Goal: Communication & Community: Answer question/provide support

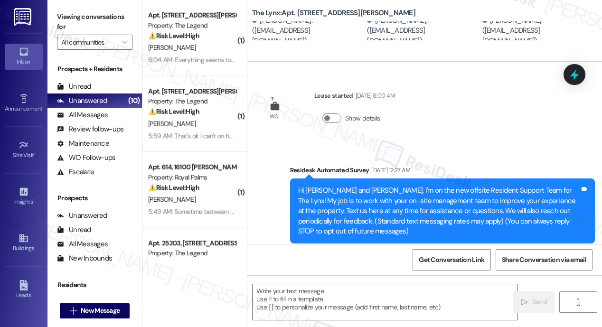
scroll to position [21, 0]
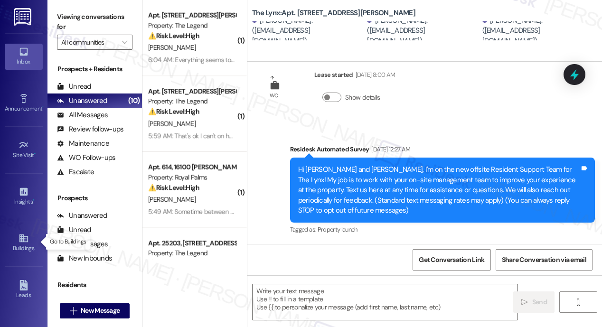
drag, startPoint x: 27, startPoint y: 244, endPoint x: 68, endPoint y: 237, distance: 41.4
click at [27, 244] on div "Buildings" at bounding box center [23, 248] width 47 height 9
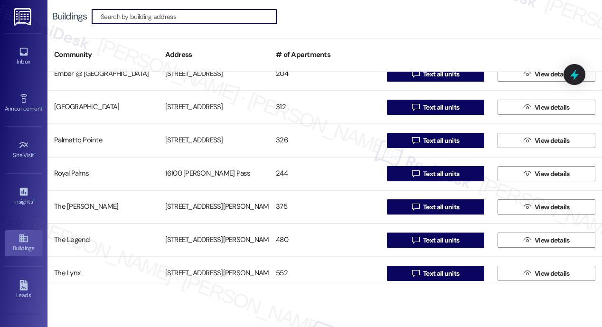
scroll to position [153, 0]
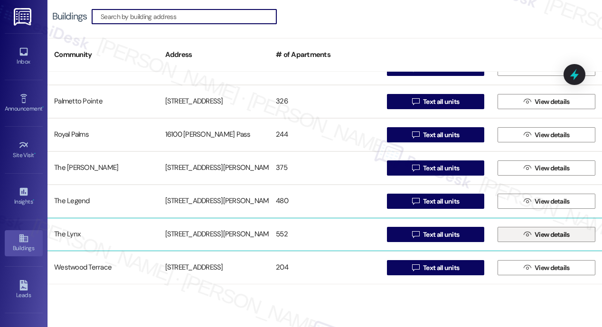
click at [527, 235] on span " View details" at bounding box center [547, 234] width 50 height 14
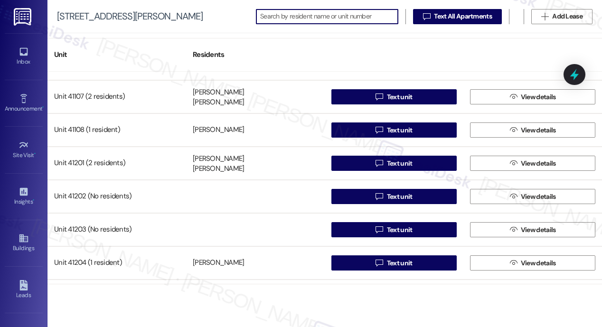
scroll to position [17736, 0]
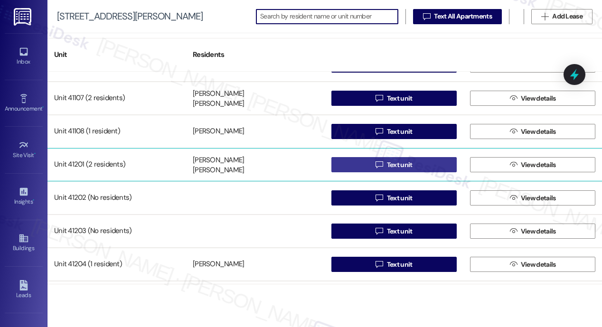
click at [392, 162] on span "Text unit" at bounding box center [400, 165] width 26 height 10
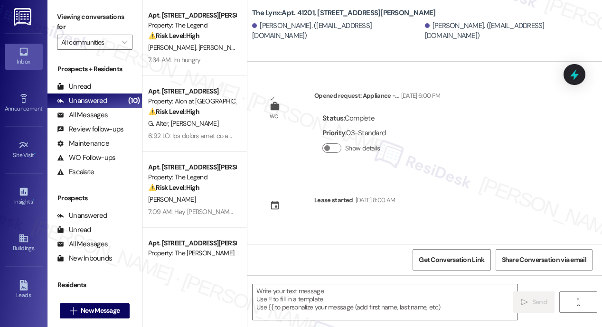
type textarea "Fetching suggested responses. Please feel free to read through the conversation…"
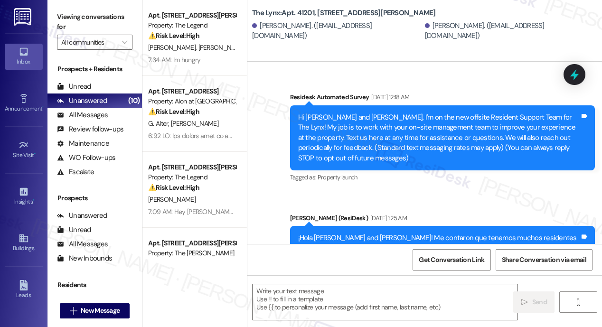
scroll to position [138, 0]
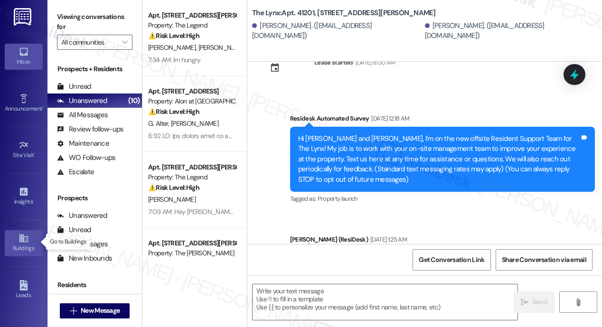
click at [21, 235] on icon at bounding box center [23, 239] width 9 height 8
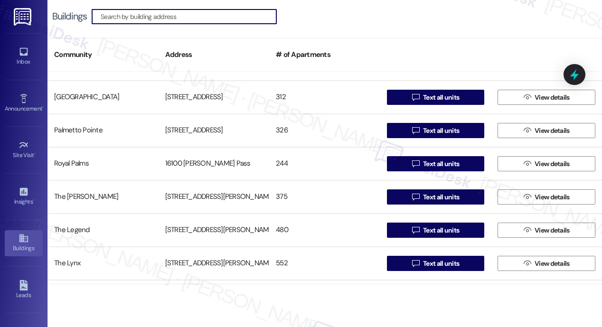
scroll to position [153, 0]
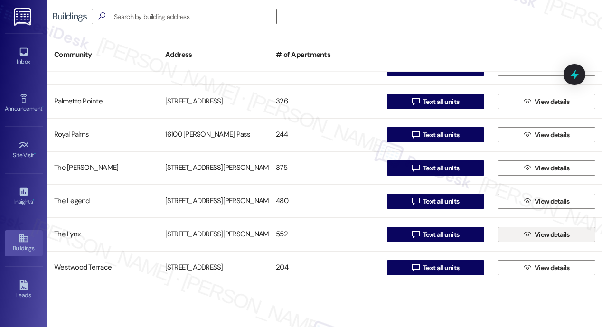
click at [536, 235] on span "View details" at bounding box center [552, 235] width 35 height 10
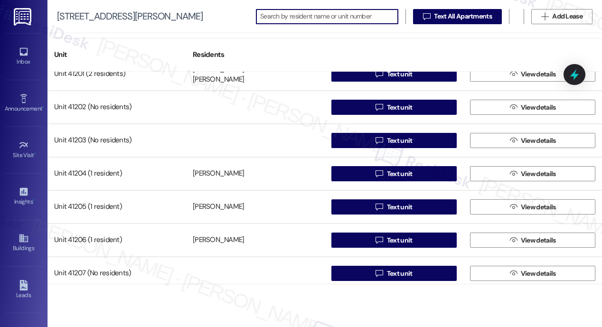
scroll to position [17831, 0]
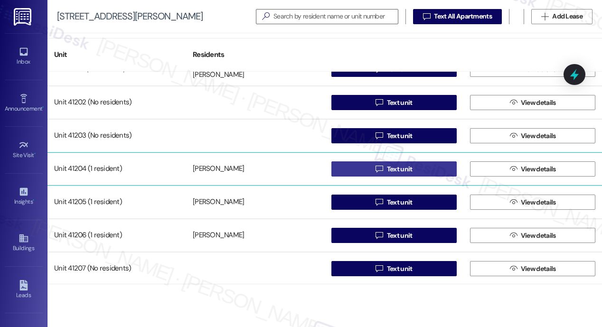
click at [392, 167] on span "Text unit" at bounding box center [400, 169] width 26 height 10
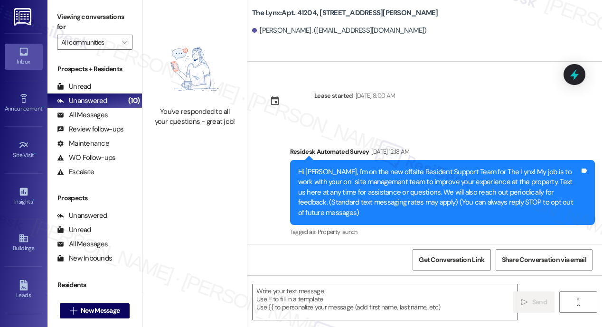
type textarea "Fetching suggested responses. Please feel free to read through the conversation…"
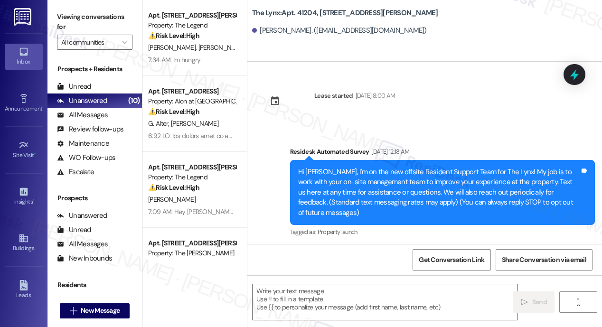
type textarea "Fetching suggested responses. Please feel free to read through the conversation…"
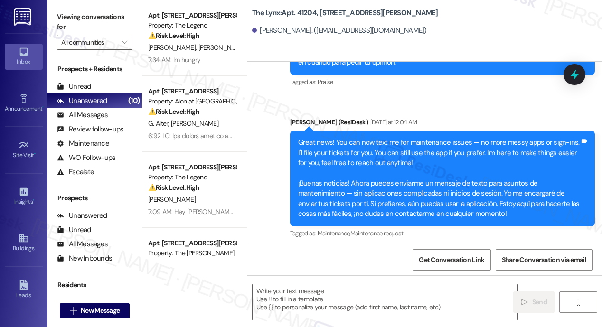
scroll to position [284, 0]
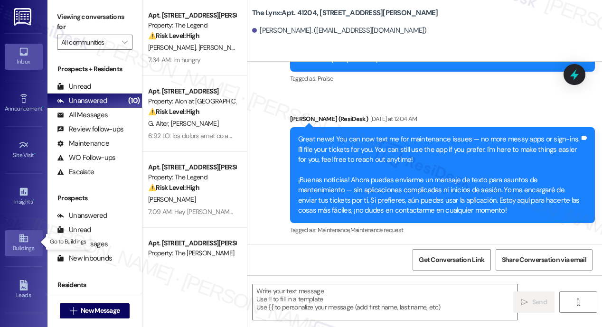
click at [24, 244] on div "Buildings" at bounding box center [23, 248] width 47 height 9
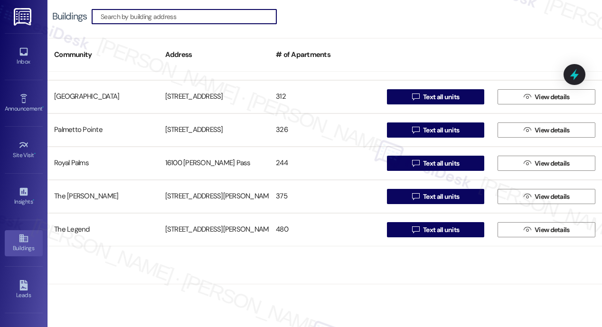
scroll to position [153, 0]
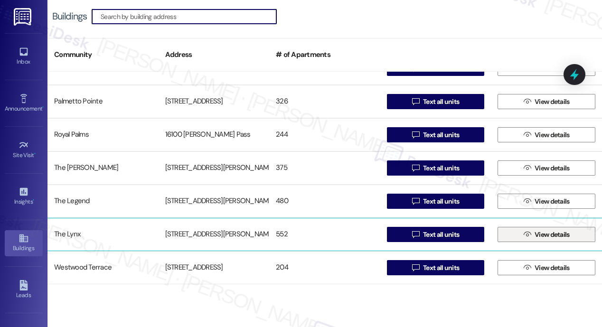
click at [526, 239] on span " View details" at bounding box center [547, 234] width 50 height 14
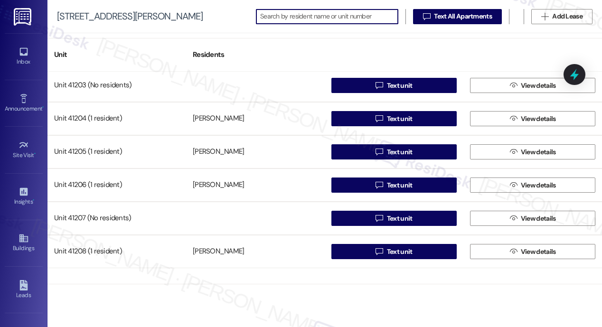
scroll to position [17901, 0]
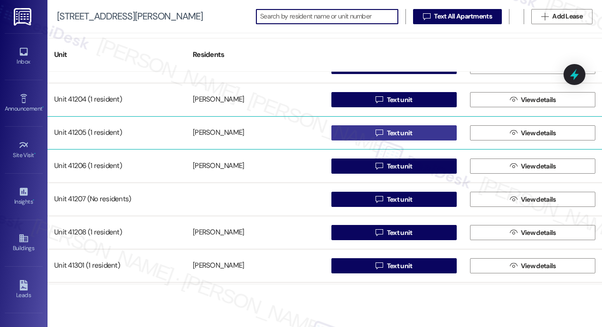
click at [387, 133] on span "Text unit" at bounding box center [400, 133] width 26 height 10
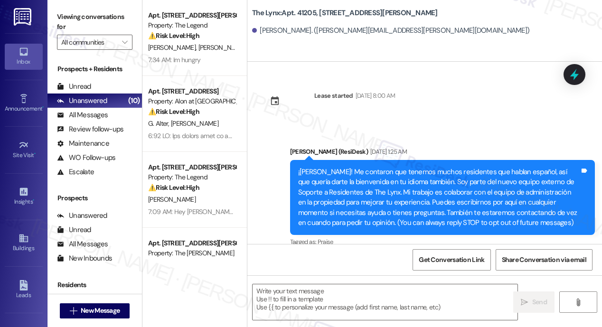
type textarea "Fetching suggested responses. Please feel free to read through the conversation…"
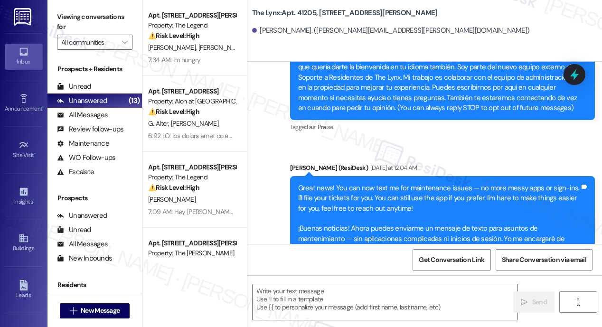
scroll to position [164, 0]
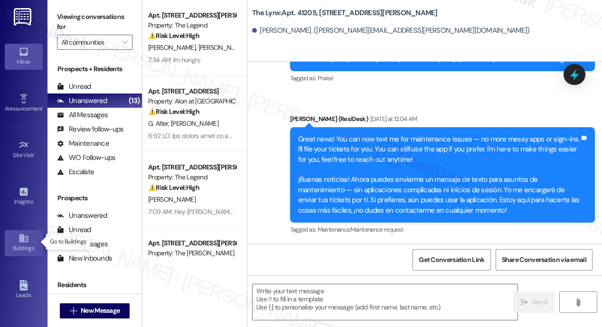
click at [22, 244] on div "Buildings" at bounding box center [23, 248] width 47 height 9
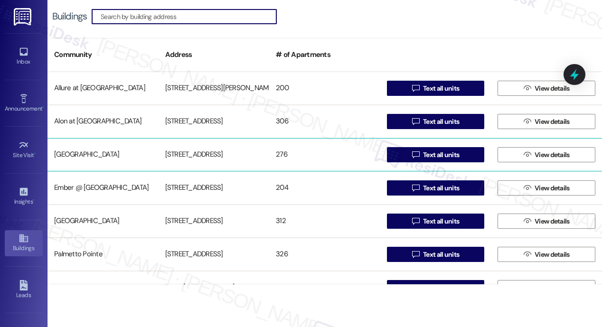
scroll to position [153, 0]
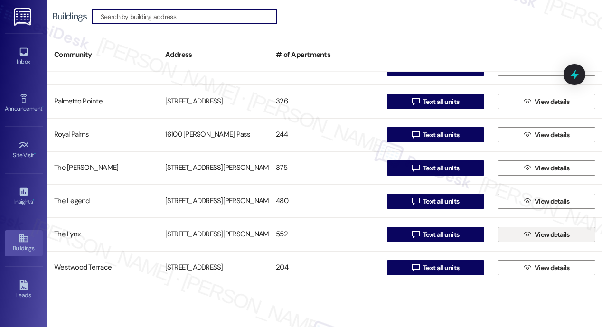
click at [540, 236] on span "View details" at bounding box center [552, 235] width 35 height 10
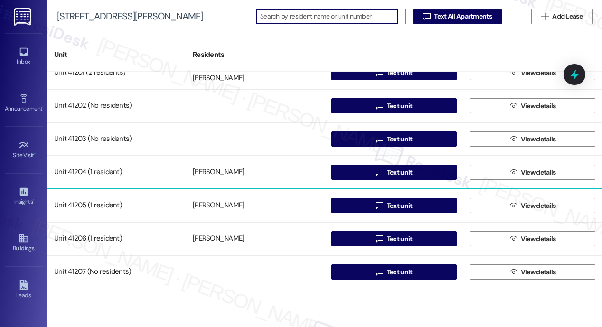
scroll to position [17828, 0]
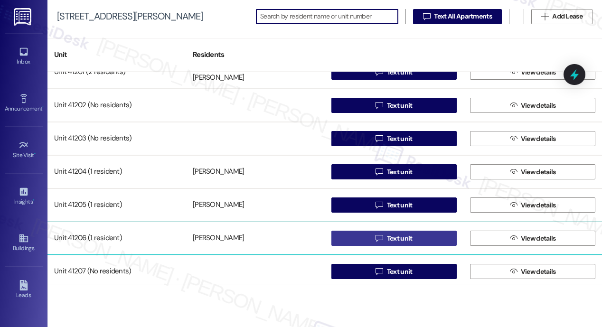
click at [376, 237] on icon "" at bounding box center [379, 239] width 7 height 8
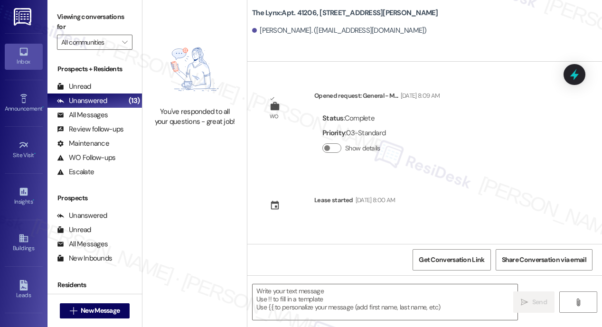
type textarea "Fetching suggested responses. Please feel free to read through the conversation…"
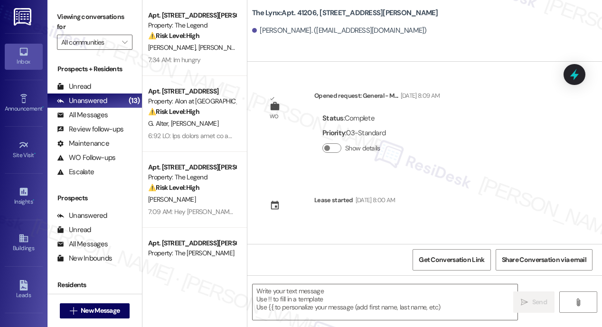
type textarea "Fetching suggested responses. Please feel free to read through the conversation…"
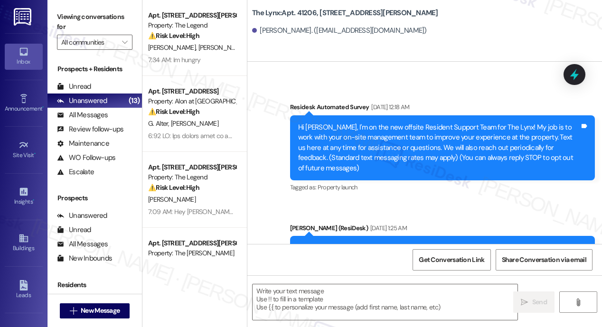
scroll to position [389, 0]
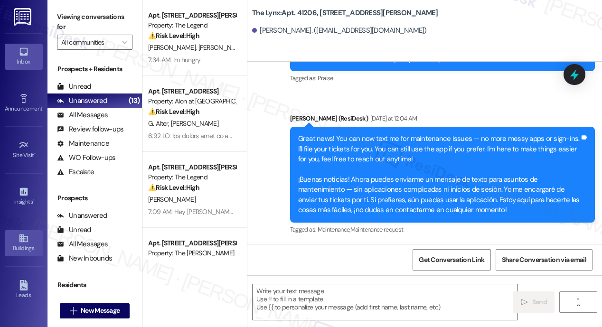
click at [19, 238] on icon at bounding box center [23, 239] width 9 height 8
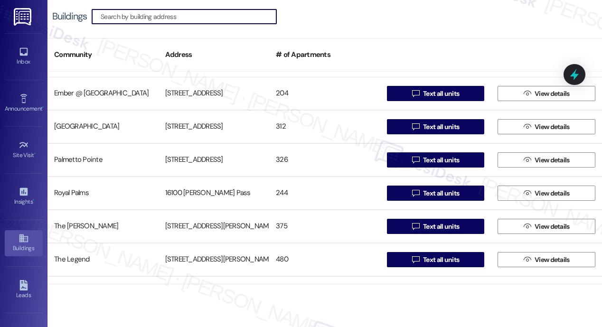
scroll to position [153, 0]
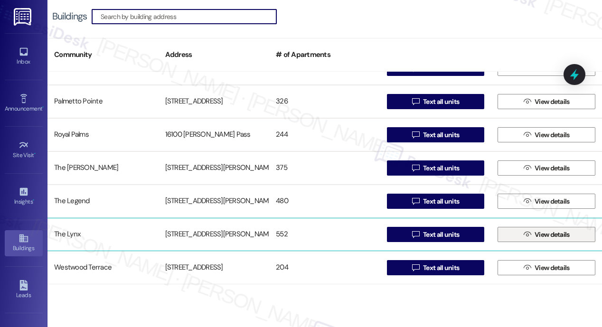
click at [546, 233] on span "View details" at bounding box center [552, 235] width 35 height 10
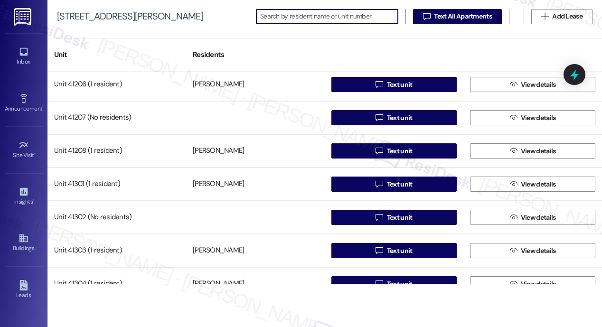
scroll to position [17980, 0]
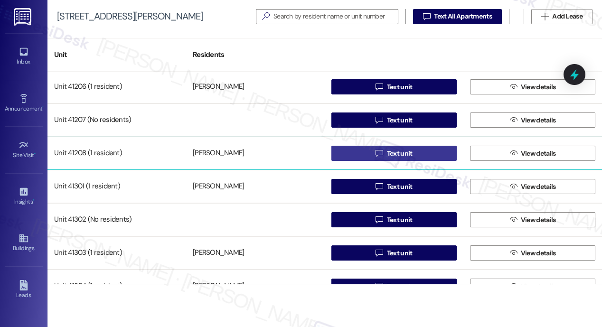
click at [390, 151] on span "Text unit" at bounding box center [400, 154] width 26 height 10
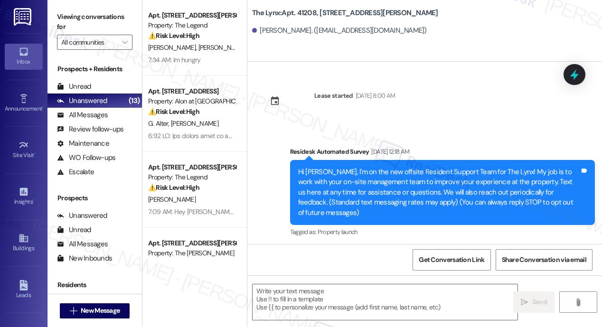
type textarea "Fetching suggested responses. Please feel free to read through the conversation…"
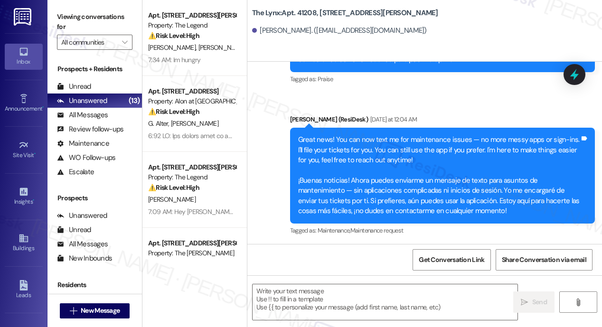
scroll to position [284, 0]
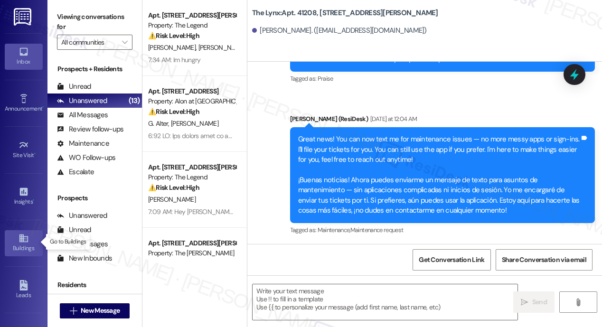
click at [21, 230] on link "Buildings" at bounding box center [24, 243] width 38 height 26
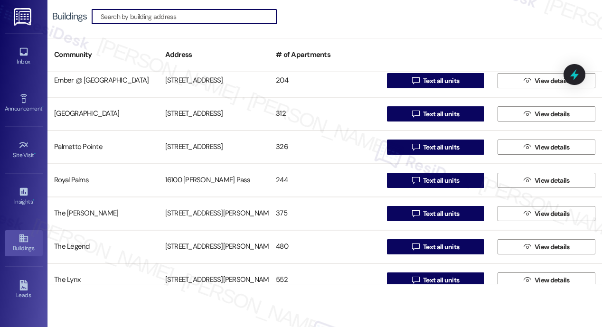
scroll to position [153, 0]
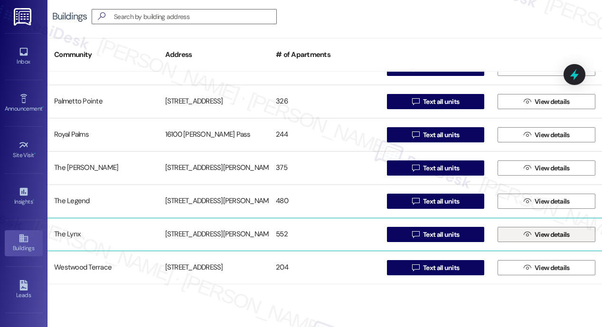
click at [535, 237] on span "View details" at bounding box center [552, 235] width 35 height 10
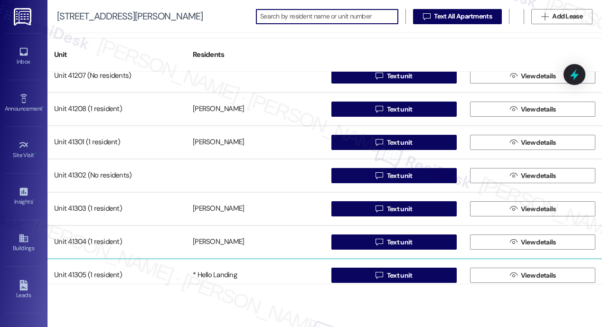
scroll to position [18017, 0]
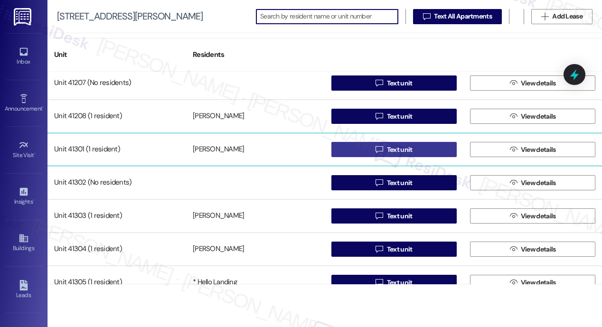
click at [397, 148] on span "Text unit" at bounding box center [400, 150] width 26 height 10
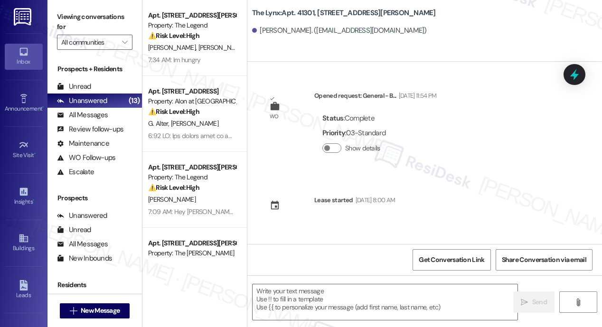
type textarea "Fetching suggested responses. Please feel free to read through the conversation…"
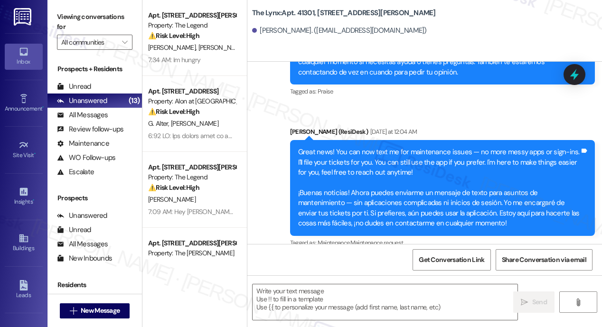
scroll to position [389, 0]
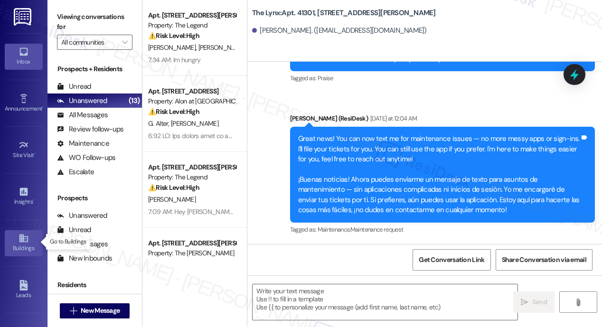
click at [22, 239] on icon at bounding box center [23, 239] width 9 height 8
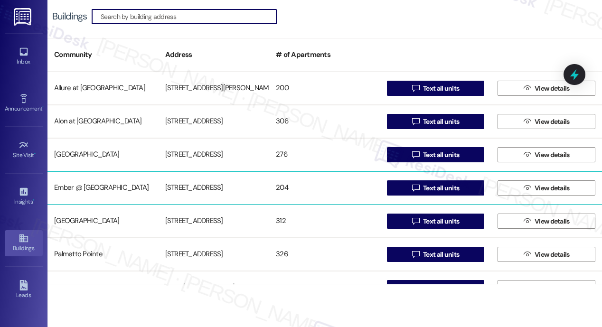
scroll to position [153, 0]
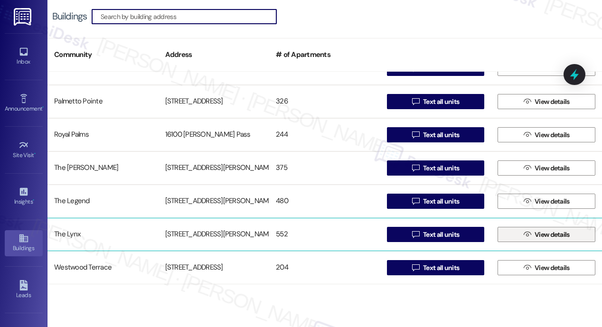
click at [554, 236] on span "View details" at bounding box center [552, 235] width 35 height 10
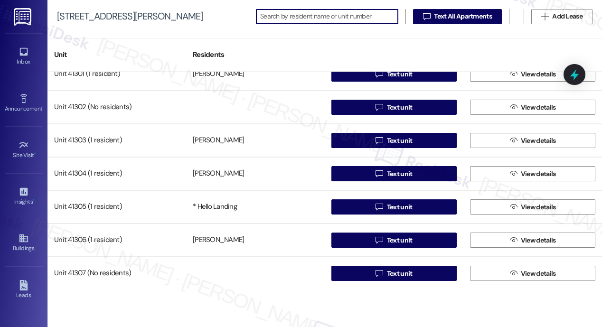
scroll to position [18076, 0]
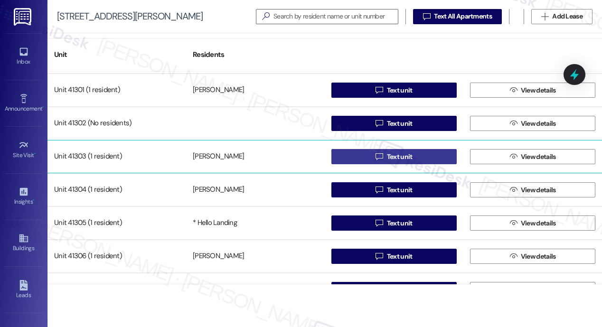
click at [392, 158] on span "Text unit" at bounding box center [400, 157] width 26 height 10
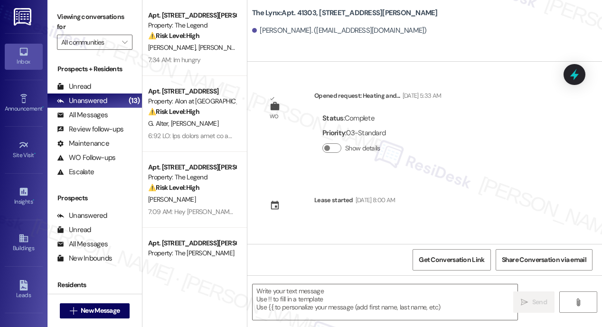
type textarea "Fetching suggested responses. Please feel free to read through the conversation…"
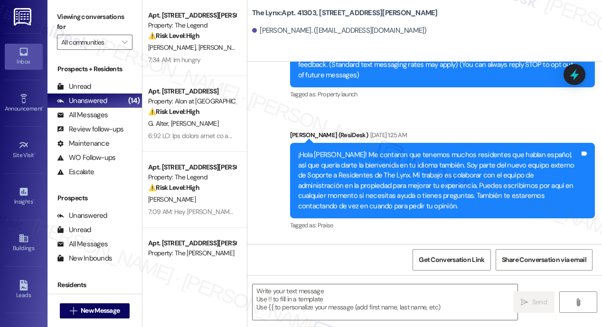
scroll to position [389, 0]
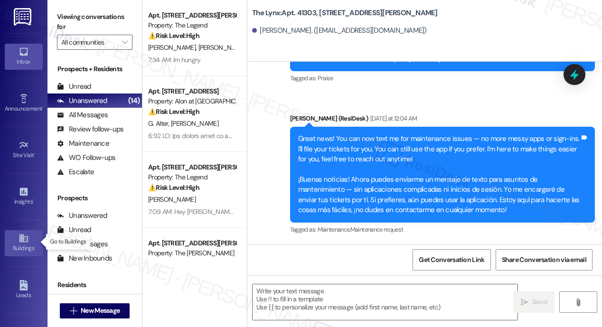
click at [22, 237] on icon at bounding box center [23, 239] width 9 height 8
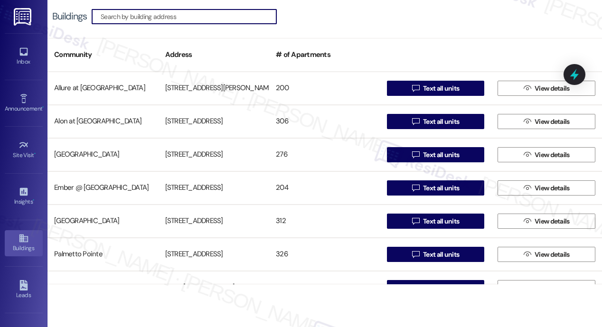
scroll to position [153, 0]
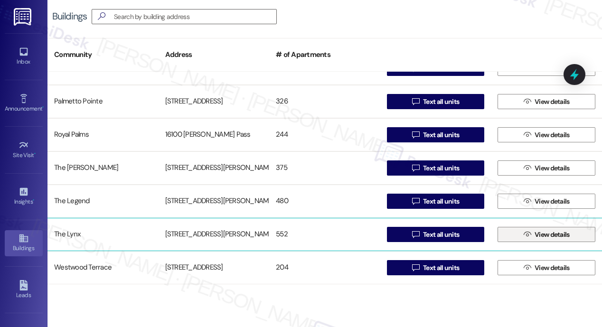
click at [541, 238] on span "View details" at bounding box center [552, 235] width 35 height 10
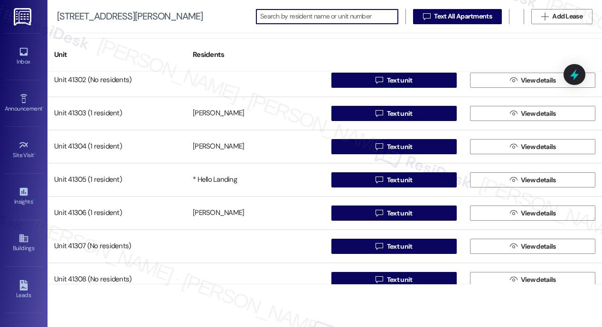
scroll to position [18117, 0]
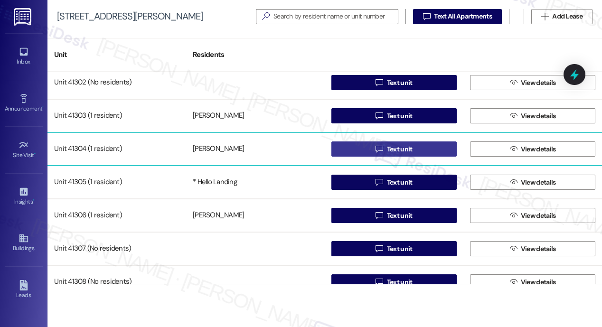
click at [382, 150] on span " Text unit" at bounding box center [394, 149] width 40 height 14
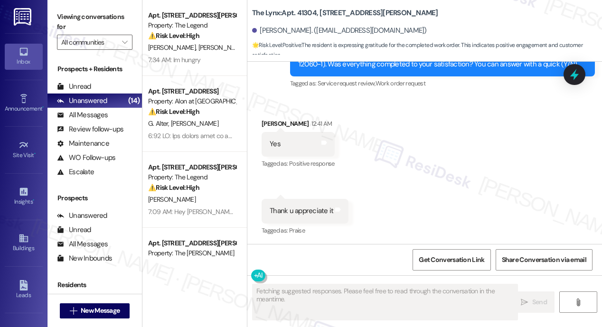
scroll to position [783, 0]
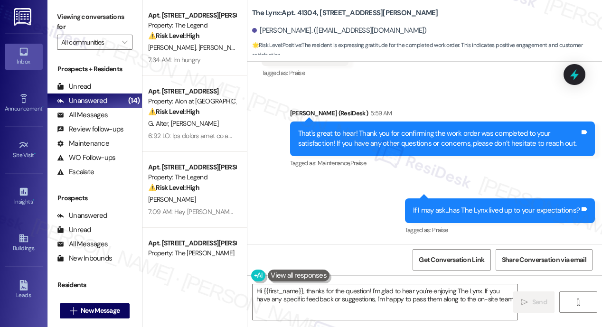
type textarea "Hi {{first_name}}, thanks for the question! I'm glad to hear you're enjoying Th…"
click at [26, 234] on icon at bounding box center [24, 238] width 10 height 10
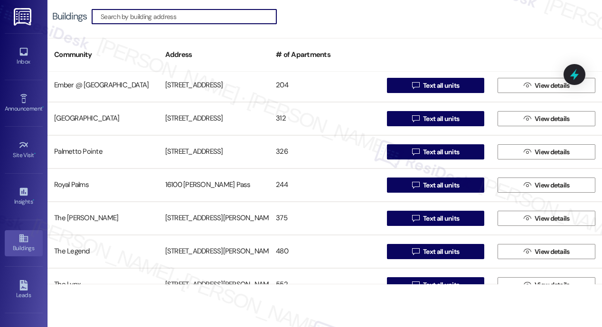
scroll to position [153, 0]
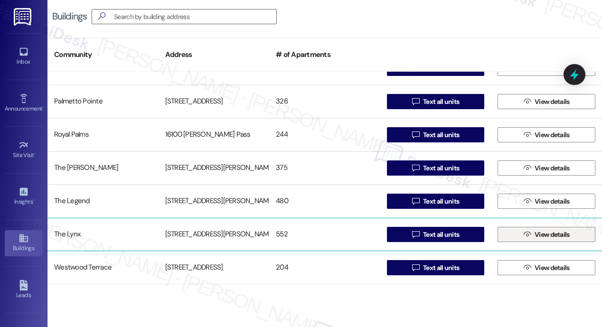
click at [550, 238] on span "View details" at bounding box center [552, 235] width 35 height 10
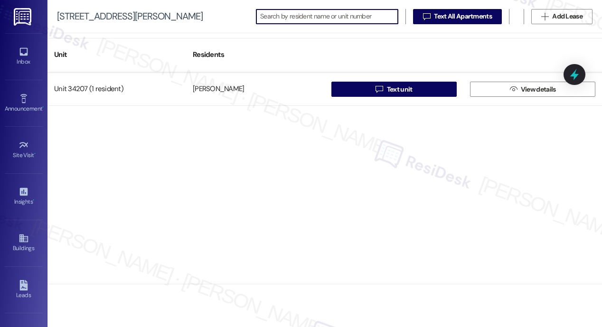
scroll to position [18131, 0]
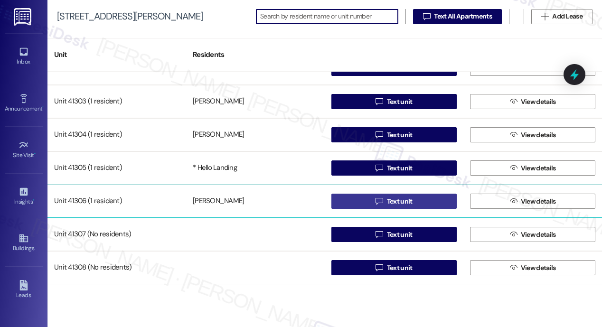
click at [399, 201] on span "Text unit" at bounding box center [400, 202] width 26 height 10
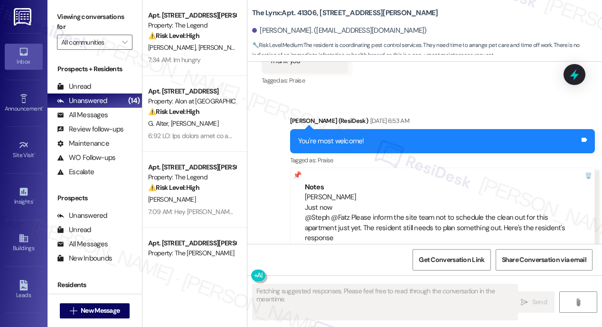
scroll to position [3223, 0]
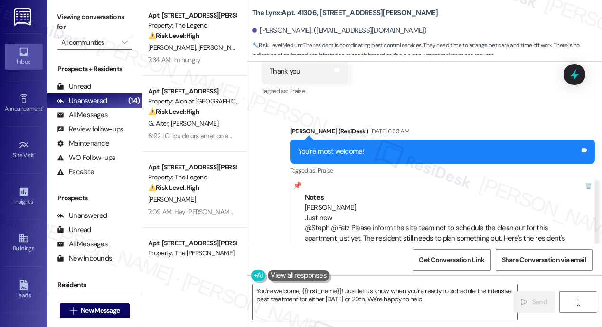
type textarea "You're welcome, {{first_name}}! Just let us know when you're ready to schedule …"
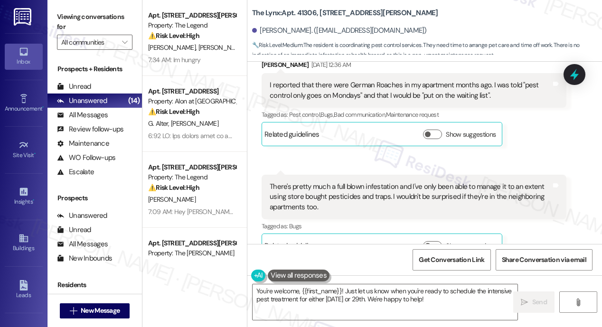
scroll to position [208, 0]
click at [442, 258] on span "Get Conversation Link" at bounding box center [452, 260] width 66 height 10
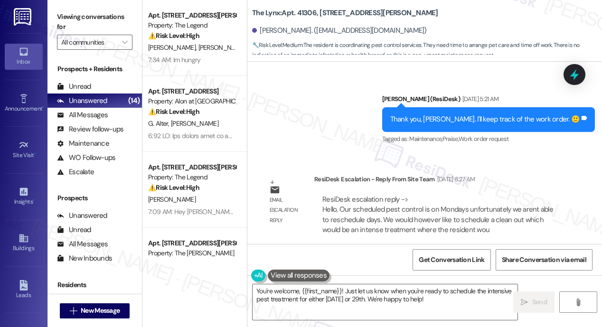
scroll to position [2383, 0]
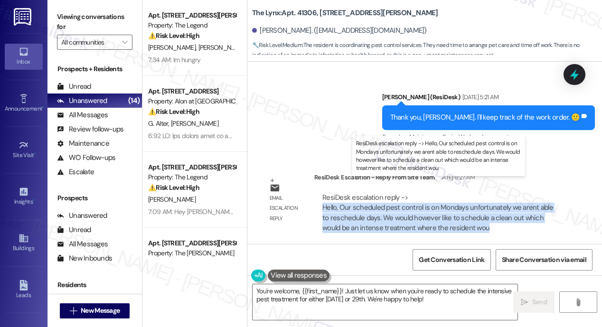
drag, startPoint x: 470, startPoint y: 216, endPoint x: 322, endPoint y: 198, distance: 148.8
click at [322, 198] on div "ResiDesk escalation reply -> Hello, Our scheduled pest control is on Mondays un…" at bounding box center [440, 213] width 238 height 41
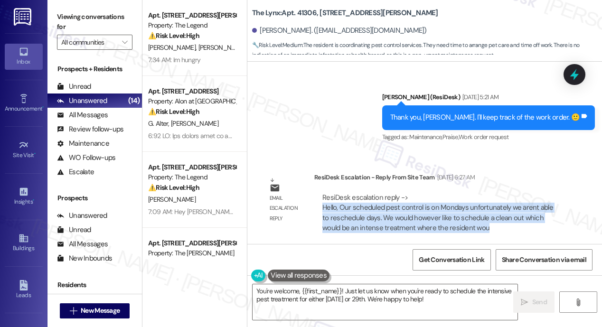
copy div "Hello, Our scheduled pest control is on Mondays unfortunately we arent able to …"
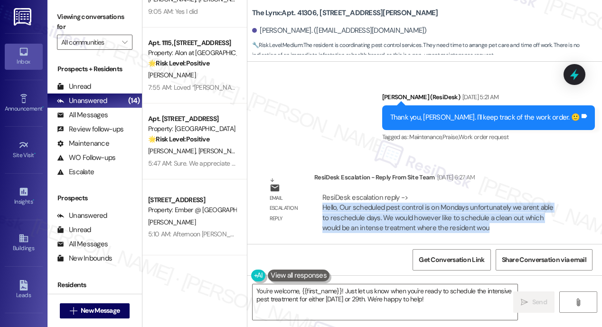
scroll to position [803, 0]
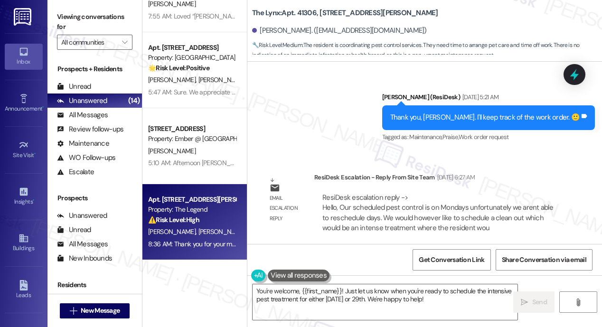
click at [227, 211] on div "Property: The Legend" at bounding box center [192, 210] width 88 height 10
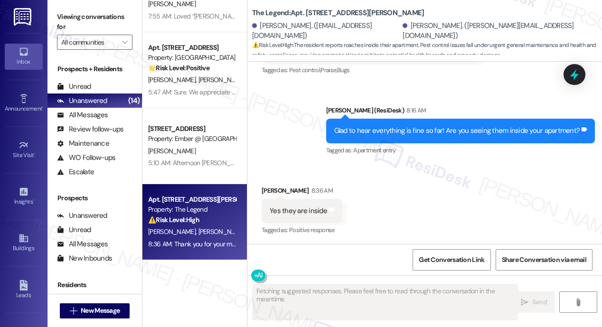
scroll to position [1208, 0]
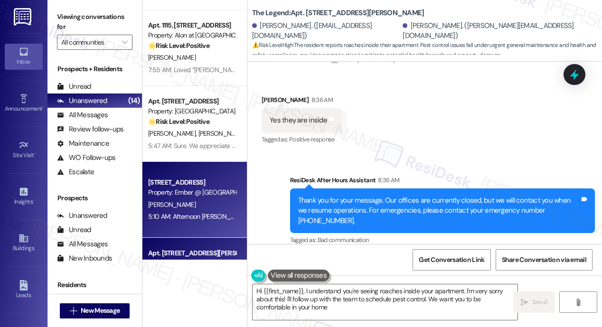
type textarea "Hi {{first_name}}, I understand you're seeing roaches inside your apartment. I'…"
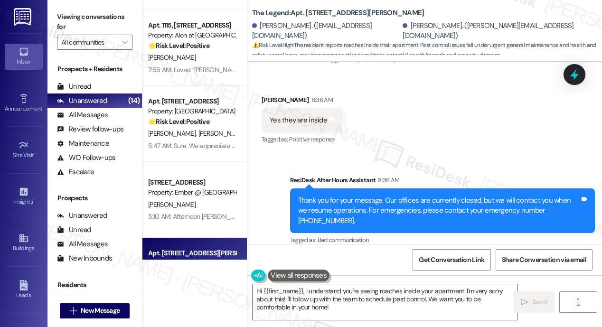
scroll to position [648, 0]
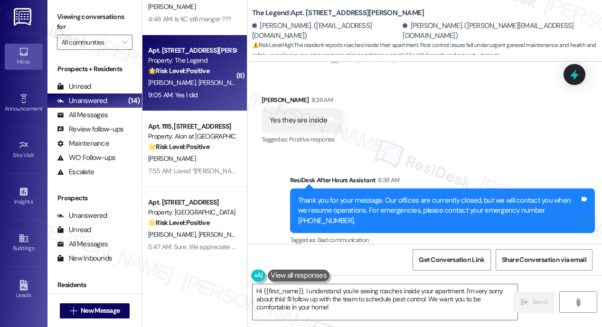
click at [199, 96] on div "9:05 AM: Yes I did 9:05 AM: Yes I did" at bounding box center [192, 95] width 90 height 12
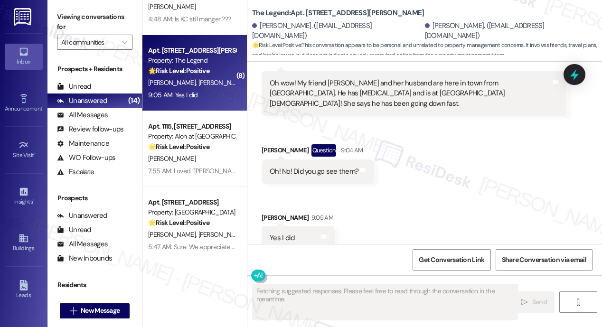
scroll to position [1487, 0]
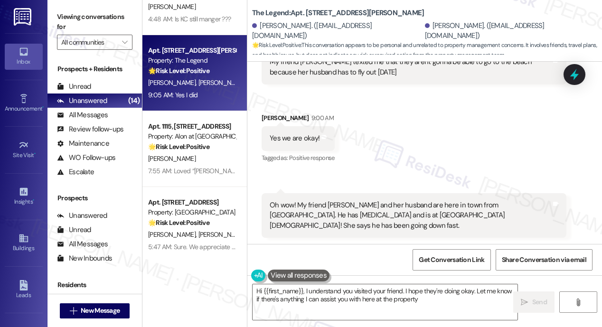
type textarea "Hi {{first_name}}, I understand you visited your friend. I hope they're doing o…"
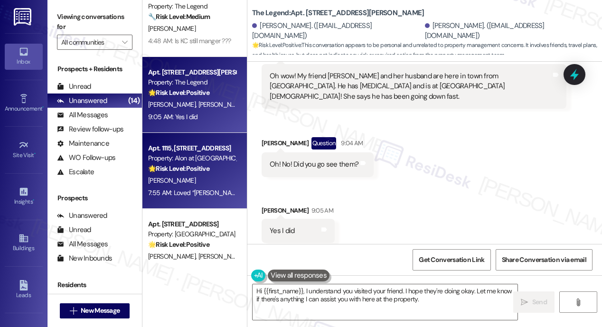
scroll to position [601, 0]
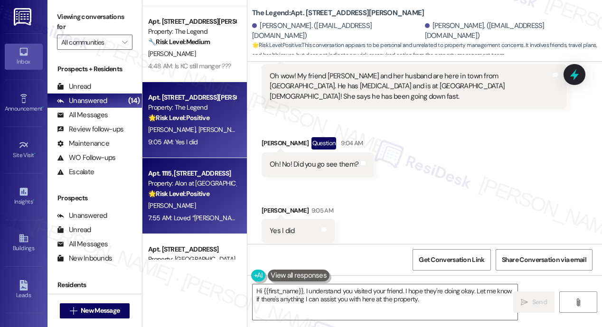
click at [204, 185] on div "Property: Alon at [GEOGRAPHIC_DATA]" at bounding box center [192, 184] width 88 height 10
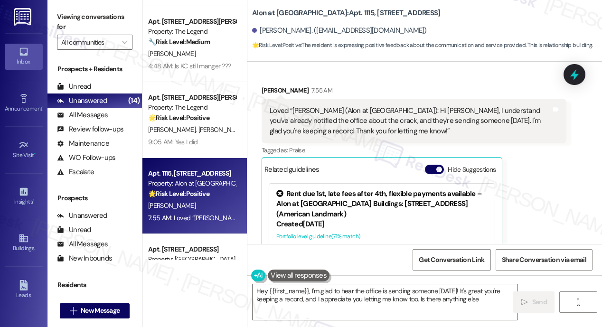
scroll to position [1775, 0]
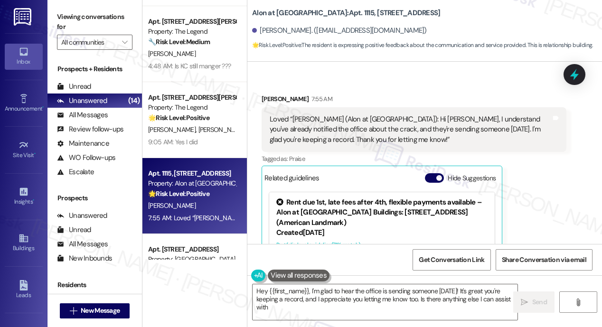
type textarea "Hey {{first_name}}, I'm glad to hear the office is sending someone [DATE]! It's…"
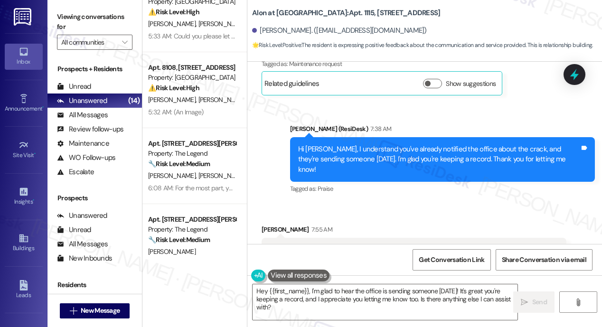
scroll to position [401, 0]
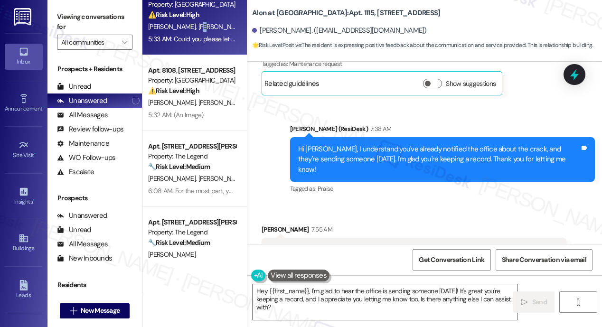
click at [191, 31] on div "[PERSON_NAME] [PERSON_NAME]" at bounding box center [192, 27] width 90 height 12
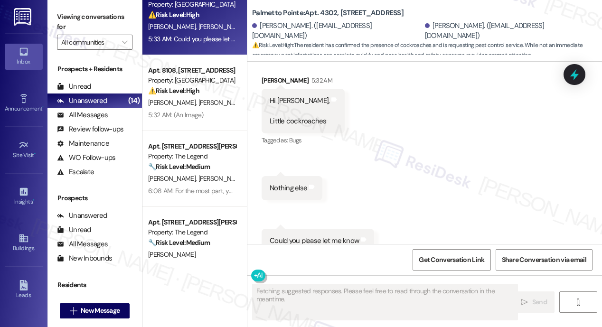
scroll to position [747, 0]
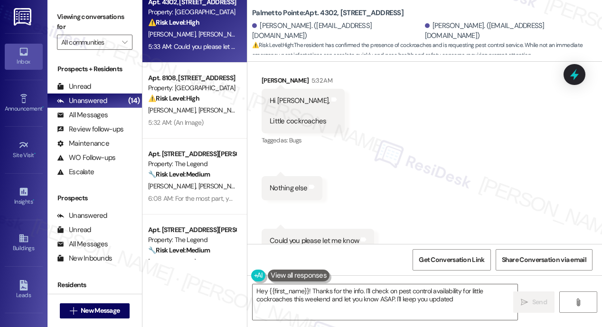
type textarea "Hey {{first_name}}! Thanks for the info. I'll check on pest control availabilit…"
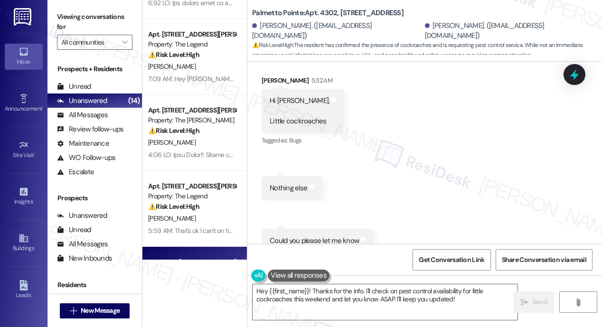
scroll to position [131, 0]
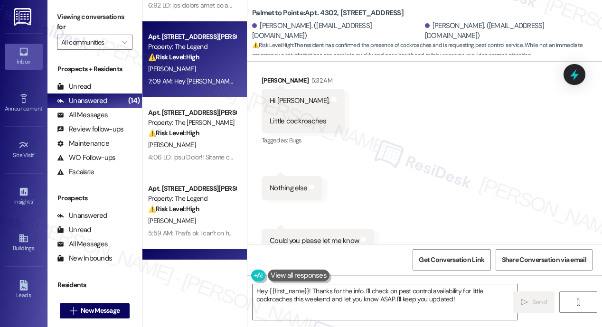
click at [208, 69] on div "[PERSON_NAME]" at bounding box center [192, 69] width 90 height 12
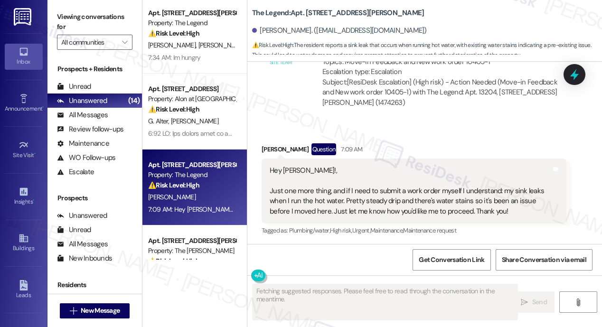
scroll to position [0, 0]
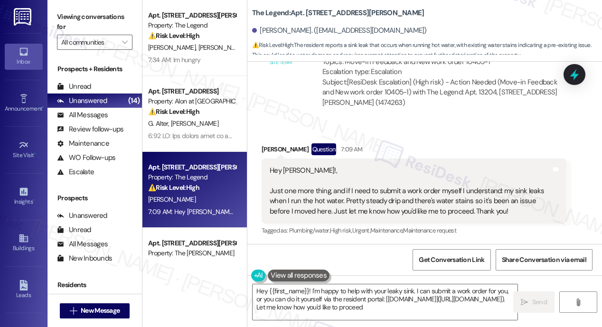
type textarea "Hey {{first_name}}! I'm happy to help with your leaky sink. I can submit a work…"
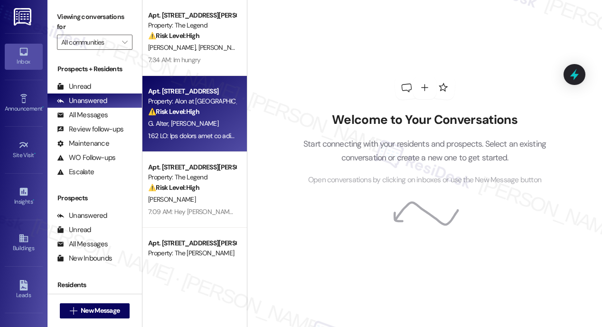
click at [184, 115] on strong "⚠️ Risk Level: High" at bounding box center [173, 111] width 51 height 9
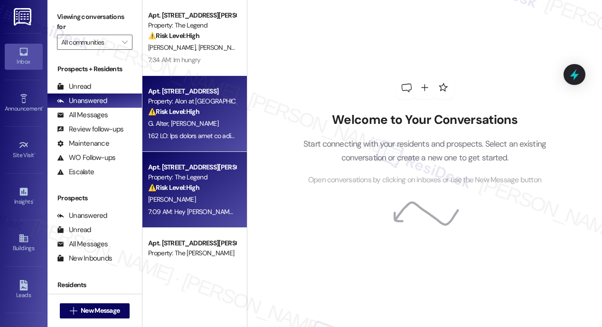
click at [188, 179] on div "Property: The Legend" at bounding box center [192, 177] width 88 height 10
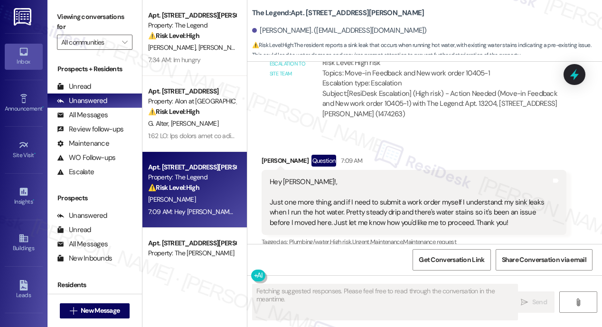
scroll to position [1690, 0]
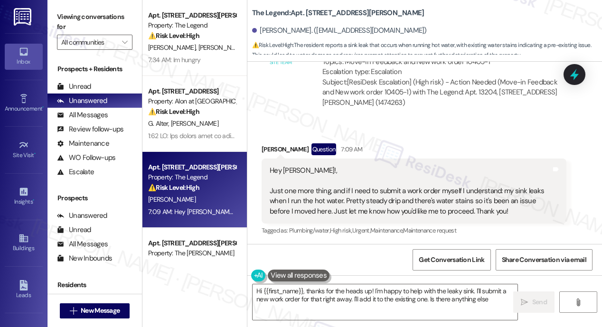
type textarea "Hi {{first_name}}, thanks for the heads up! I'm happy to help with the leaky si…"
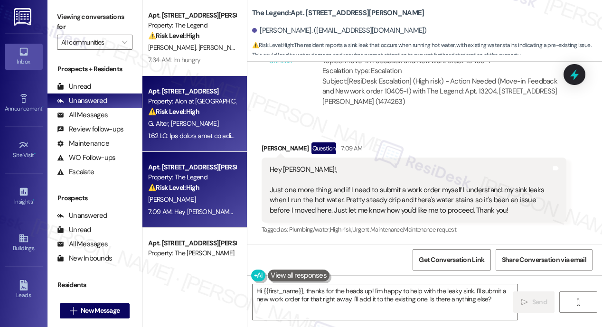
click at [176, 103] on div "Property: Alon at [GEOGRAPHIC_DATA]" at bounding box center [192, 101] width 88 height 10
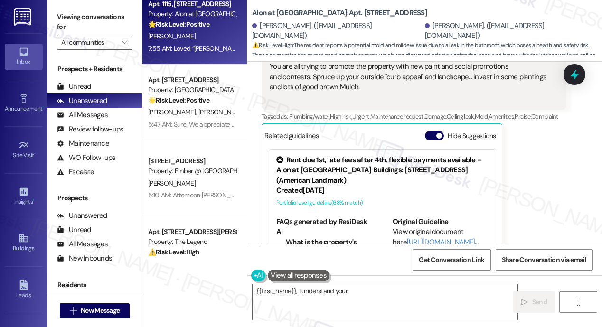
scroll to position [803, 0]
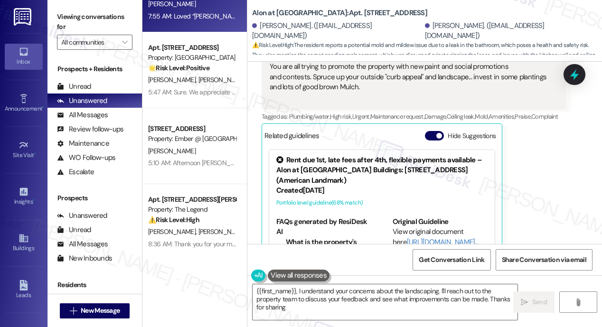
type textarea "{{first_name}}, I understand your concerns about the landscaping. I'll reach ou…"
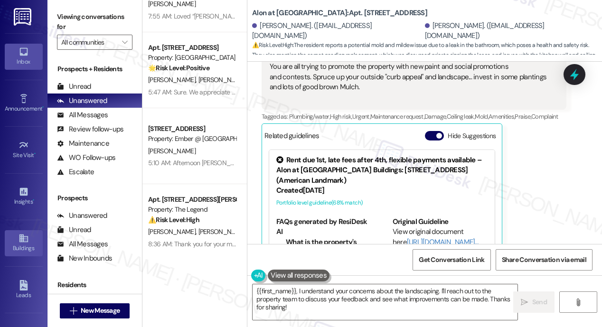
click at [20, 244] on div "Buildings" at bounding box center [23, 248] width 47 height 9
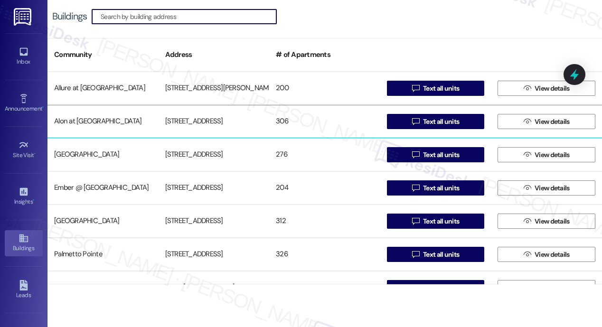
scroll to position [153, 0]
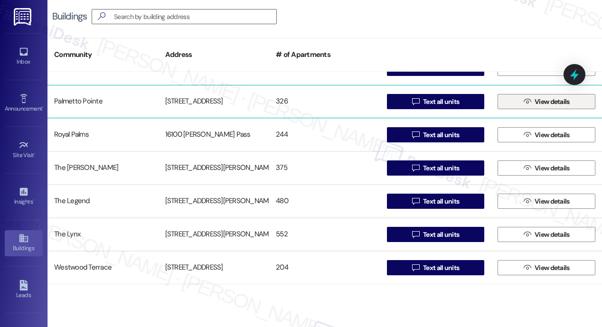
click at [549, 104] on span "View details" at bounding box center [552, 102] width 35 height 10
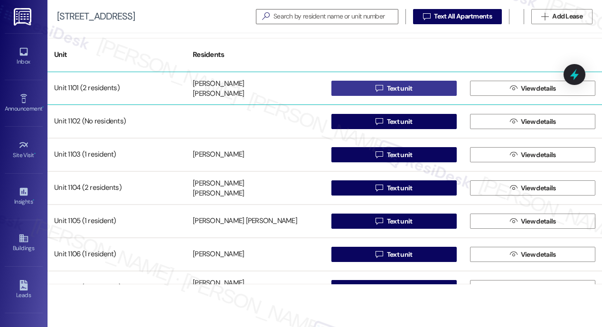
click at [407, 87] on span "Text unit" at bounding box center [400, 89] width 26 height 10
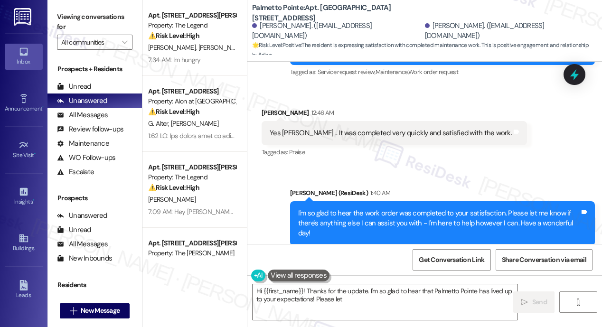
scroll to position [575, 0]
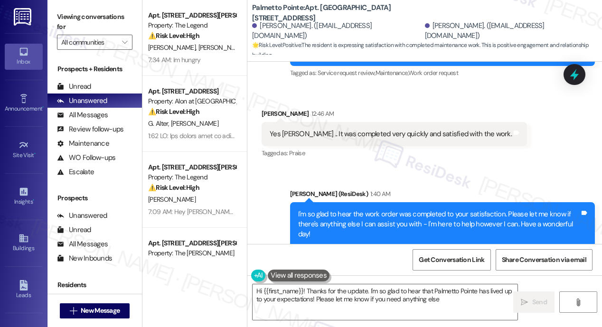
type textarea "Hi {{first_name}}! Thanks for the update. I'm so glad to hear that Palmetto Poi…"
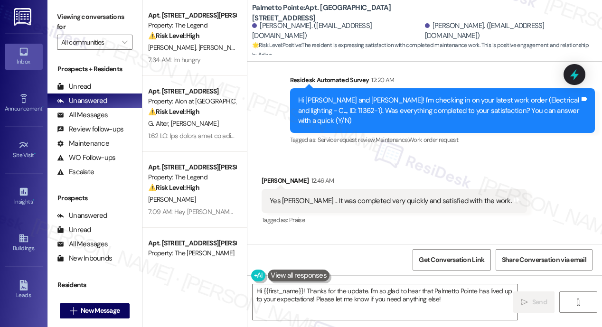
scroll to position [646, 0]
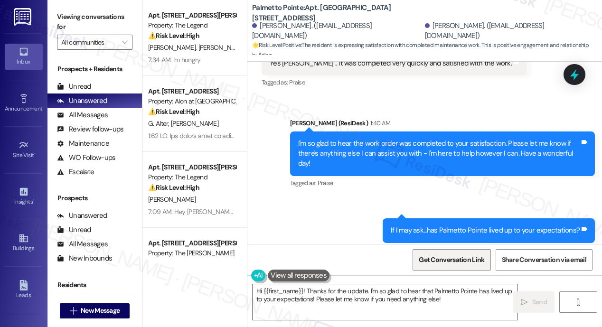
click at [448, 262] on span "Get Conversation Link" at bounding box center [452, 260] width 66 height 10
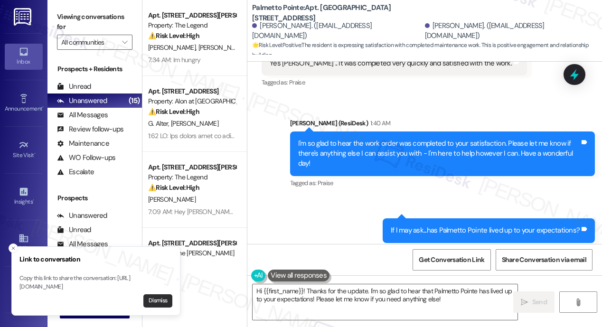
click at [158, 303] on button "Dismiss" at bounding box center [157, 300] width 29 height 13
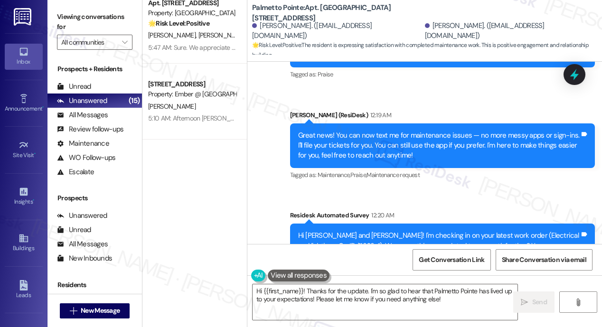
scroll to position [879, 0]
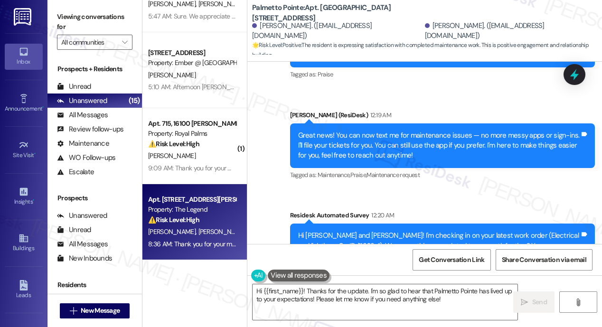
click at [221, 221] on div "⚠️ Risk Level: High The resident reports roaches inside their apartment. Pest c…" at bounding box center [192, 220] width 88 height 10
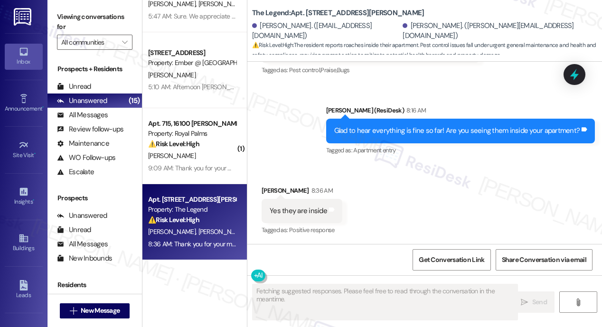
scroll to position [1208, 0]
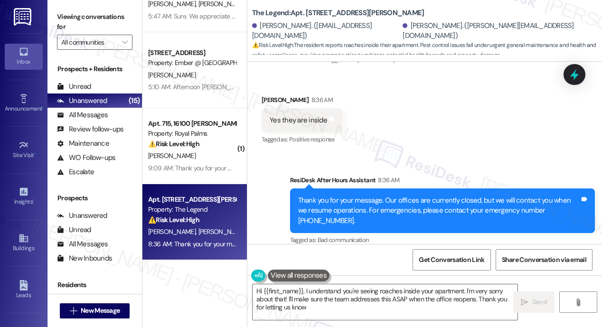
type textarea "Hi {{first_name}}, I understand you're seeing roaches inside your apartment. I'…"
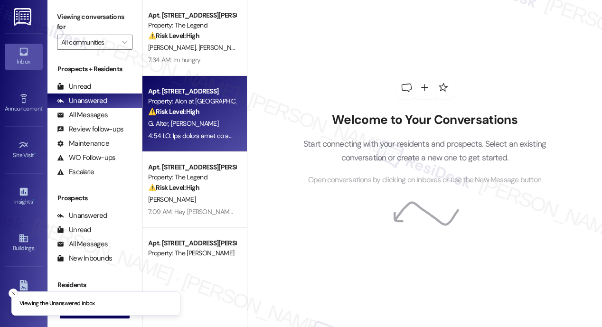
click at [207, 121] on div "G. Alter L. Abramson" at bounding box center [192, 124] width 90 height 12
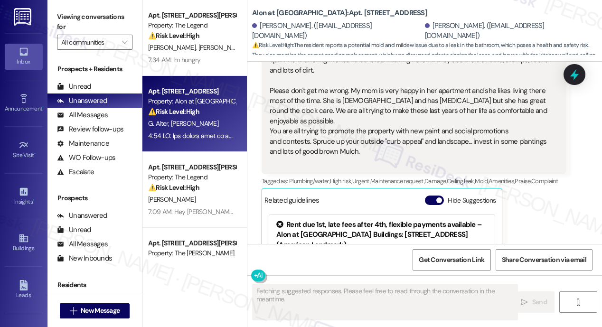
scroll to position [2803, 0]
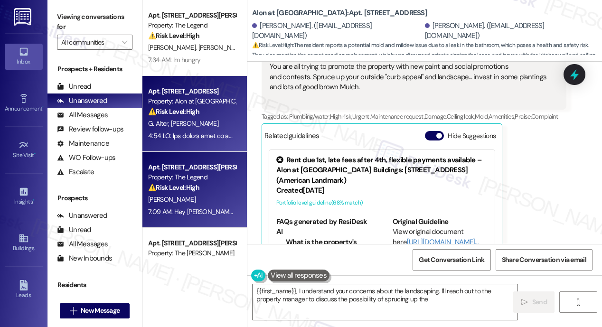
type textarea "{{first_name}}, I understand your concerns about the landscaping. I'll reach ou…"
click at [210, 196] on div "[PERSON_NAME]" at bounding box center [192, 200] width 90 height 12
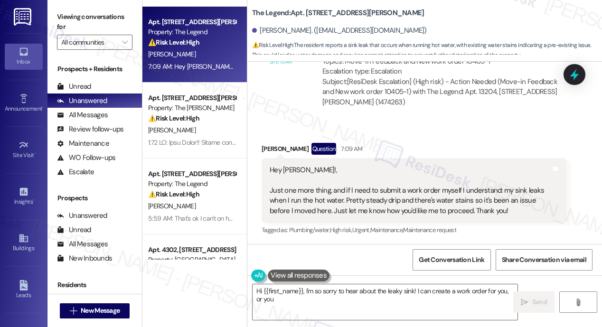
scroll to position [1691, 0]
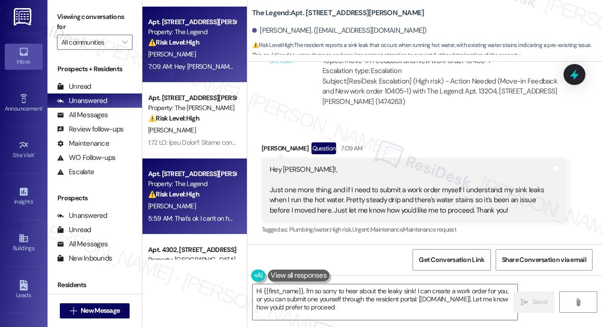
type textarea "Hi {{first_name}}, I'm so sorry to hear about the leaky sink! I can create a wo…"
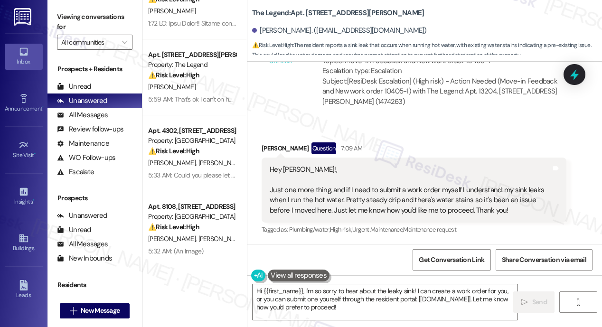
scroll to position [267, 0]
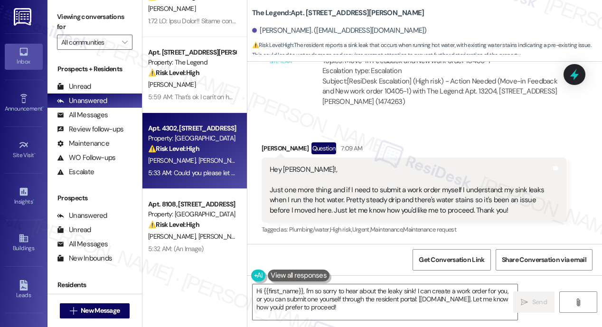
click at [213, 156] on div "[PERSON_NAME] [PERSON_NAME]" at bounding box center [192, 161] width 90 height 12
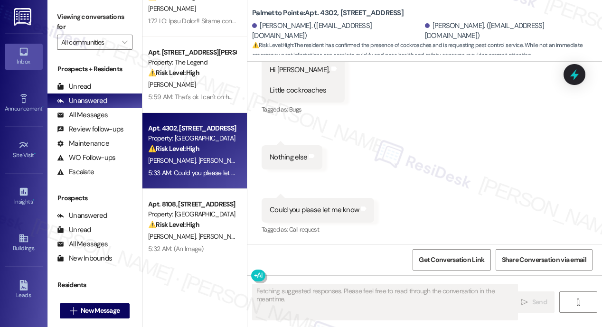
scroll to position [747, 0]
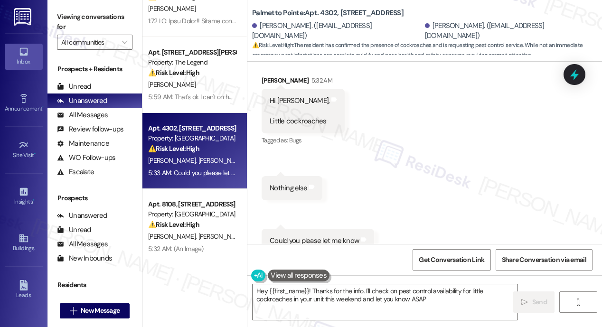
type textarea "Hey {{first_name}}! Thanks for the info. I'll check on pest control availabilit…"
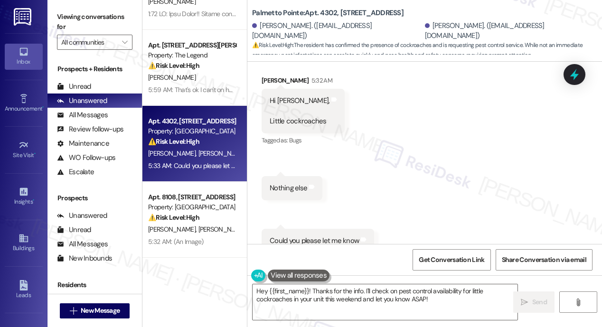
scroll to position [371, 0]
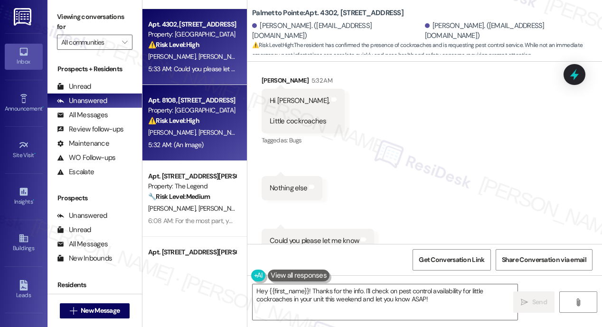
click at [206, 127] on div "A. Mishra S. Mishra" at bounding box center [192, 133] width 90 height 12
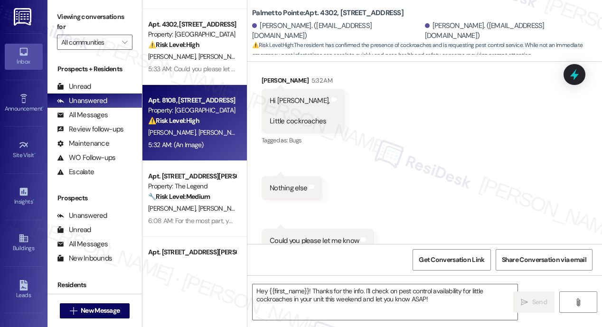
type textarea "Fetching suggested responses. Please feel free to read through the conversation…"
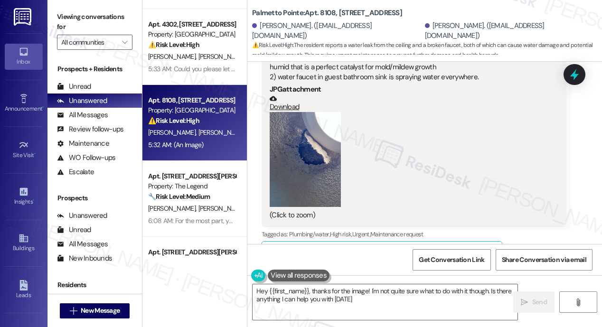
type textarea "Hey {{first_name}}, thanks for the image! I'm not quite sure what to do with it…"
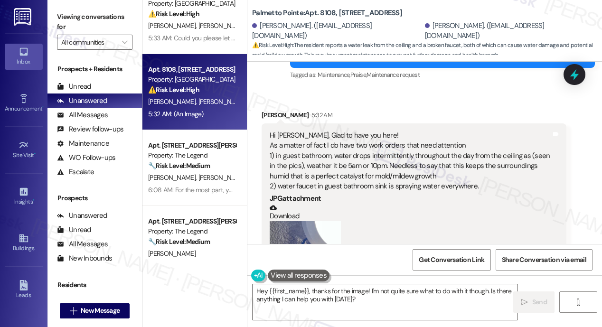
scroll to position [419, 0]
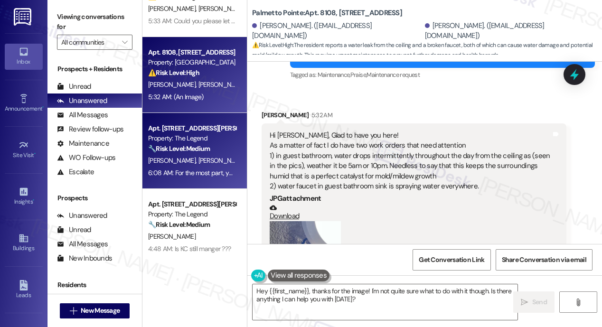
click at [198, 163] on span "[PERSON_NAME]" at bounding box center [221, 160] width 47 height 9
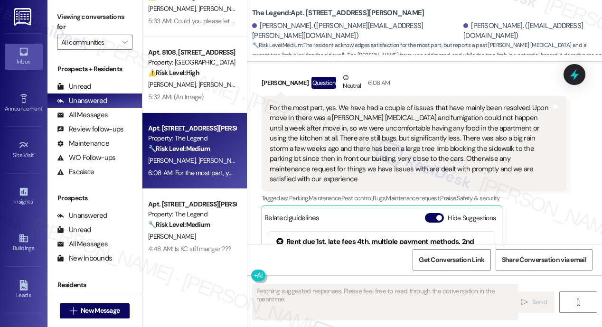
scroll to position [673, 0]
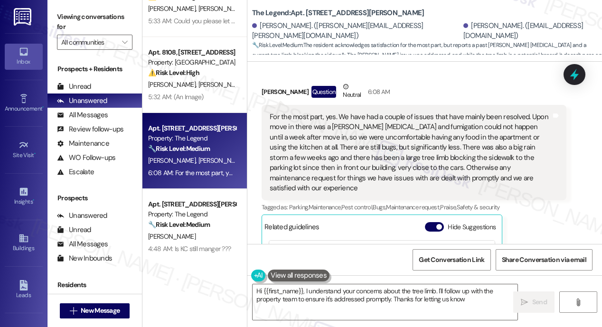
type textarea "Hi {{first_name}}, I understand your concerns about the tree limb. I'll follow …"
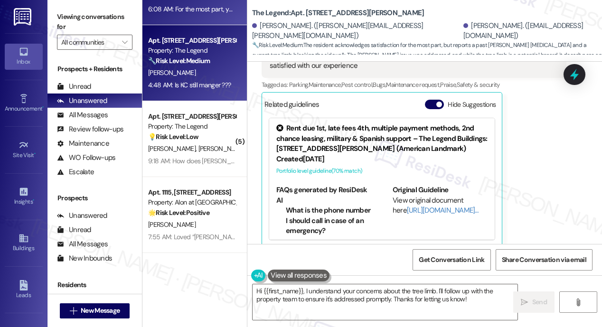
scroll to position [595, 0]
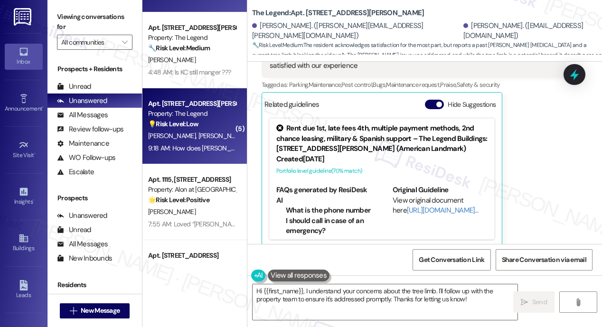
click at [184, 141] on div "W. Rojo L. Chapa" at bounding box center [192, 136] width 90 height 12
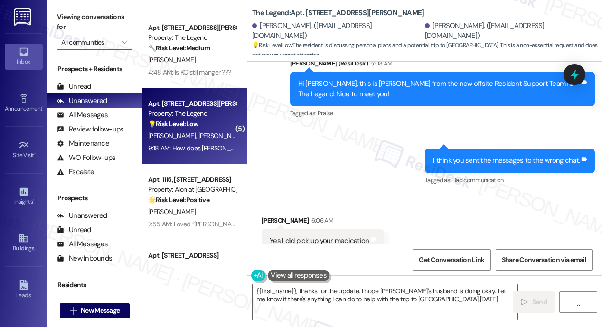
type textarea "{{first_name}}, thanks for the update. I hope Chayo's husband is doing okay. Le…"
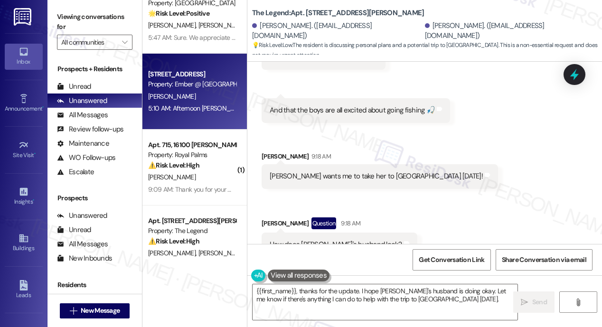
scroll to position [860, 0]
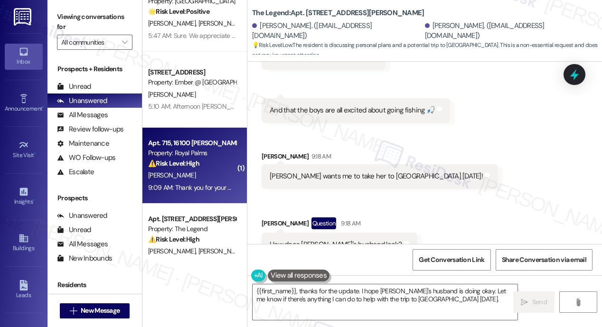
click at [192, 179] on div "N. Gifford" at bounding box center [192, 175] width 90 height 12
type textarea "{{first_name}}, thanks for the update. I hope Chayo's husband is doing okay. Le…"
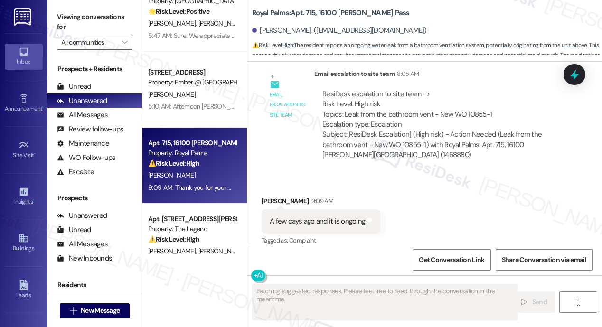
scroll to position [885, 0]
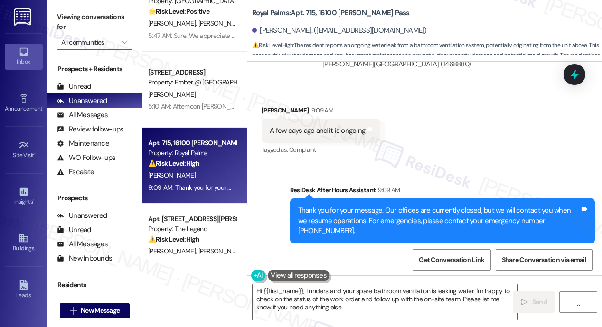
type textarea "Hi {{first_name}}, I understand your spare bathroom ventilation is leaking wate…"
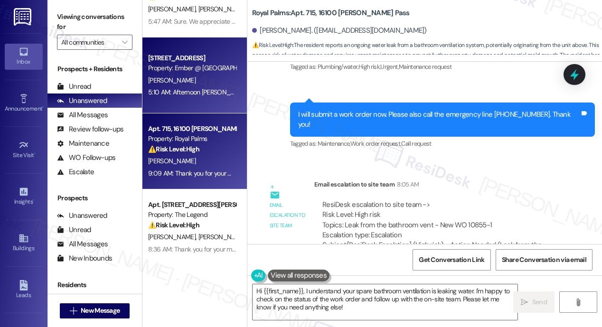
scroll to position [879, 0]
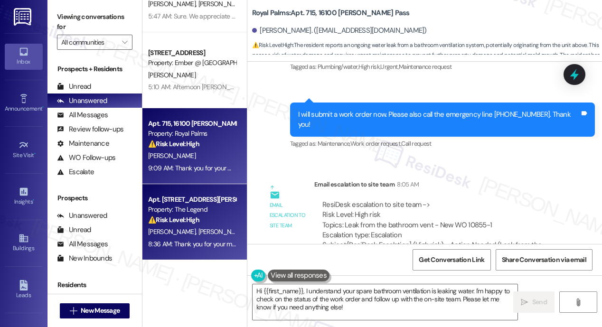
click at [174, 220] on strong "⚠️ Risk Level: High" at bounding box center [173, 220] width 51 height 9
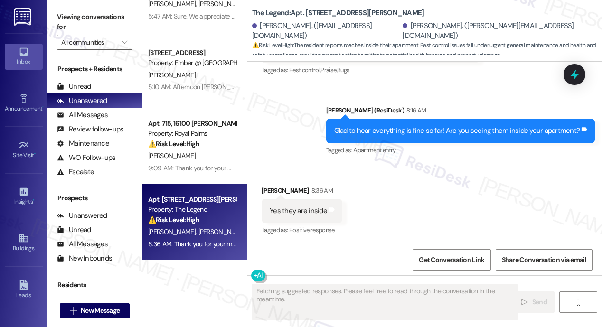
scroll to position [1208, 0]
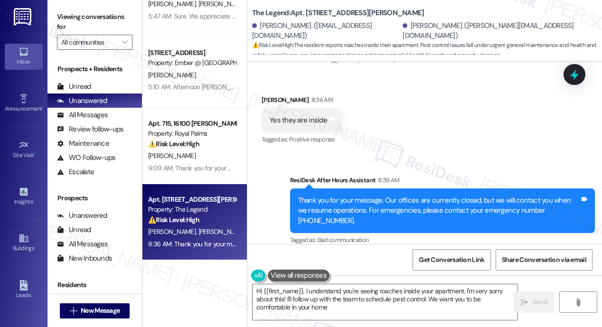
type textarea "Hi {{first_name}}, I understand you're seeing roaches inside your apartment. I'…"
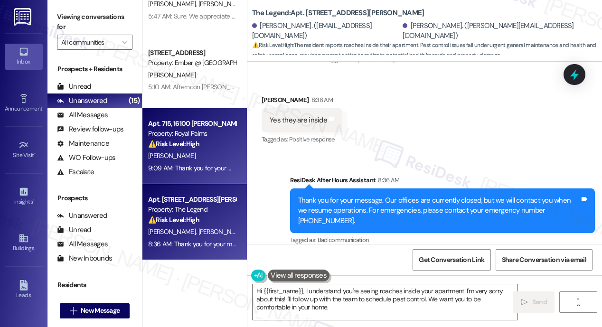
click at [159, 146] on strong "⚠️ Risk Level: High" at bounding box center [173, 144] width 51 height 9
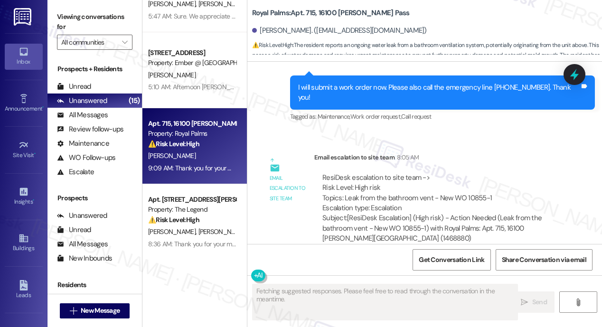
scroll to position [795, 0]
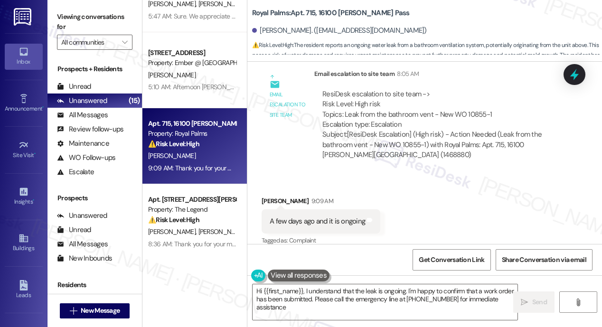
type textarea "Hi {{first_name}}, I understand that the leak is ongoing. I'm happy to confirm …"
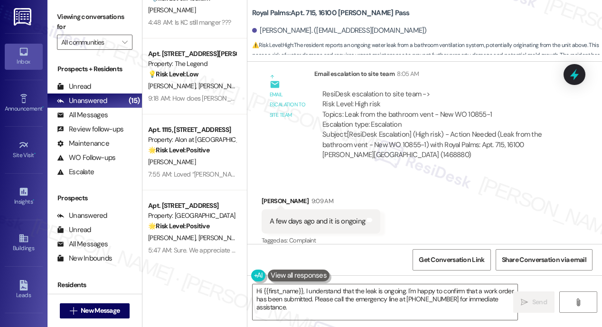
scroll to position [632, 0]
